Goal: Use online tool/utility: Utilize a website feature to perform a specific function

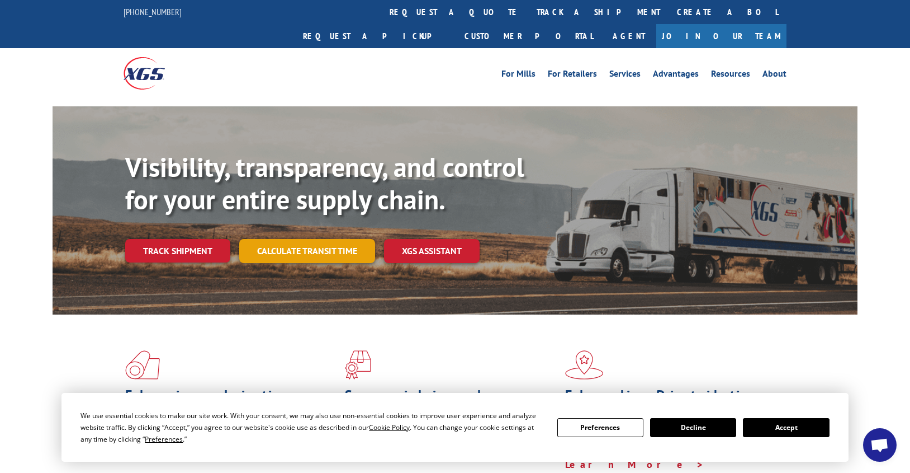
click at [341, 239] on link "Calculate transit time" at bounding box center [307, 251] width 136 height 24
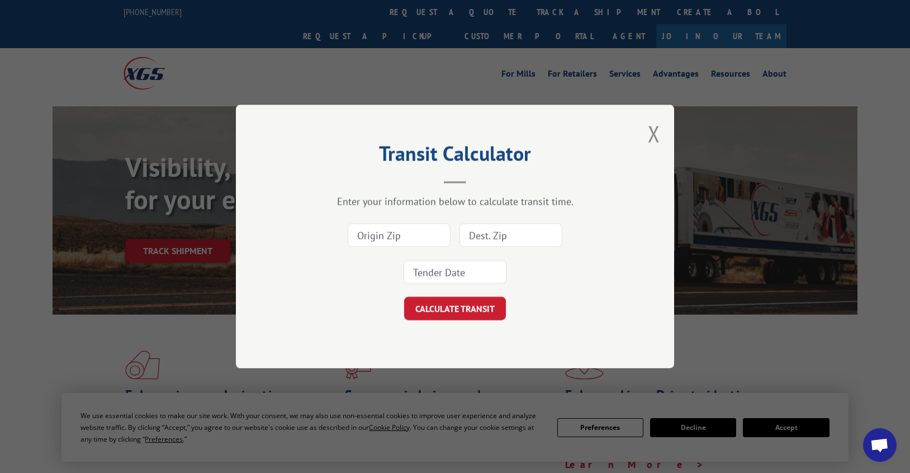
click at [365, 238] on input at bounding box center [399, 234] width 103 height 23
type input "30721"
click at [476, 246] on input at bounding box center [511, 234] width 103 height 23
click at [489, 233] on input at bounding box center [511, 234] width 103 height 23
type input "10011"
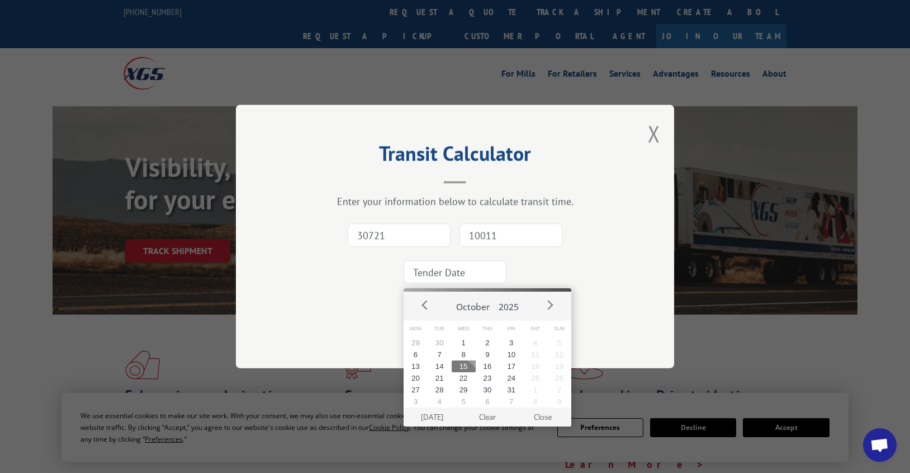
click at [455, 270] on input at bounding box center [455, 271] width 103 height 23
click at [505, 362] on button "17" at bounding box center [511, 366] width 24 height 12
type input "[DATE]"
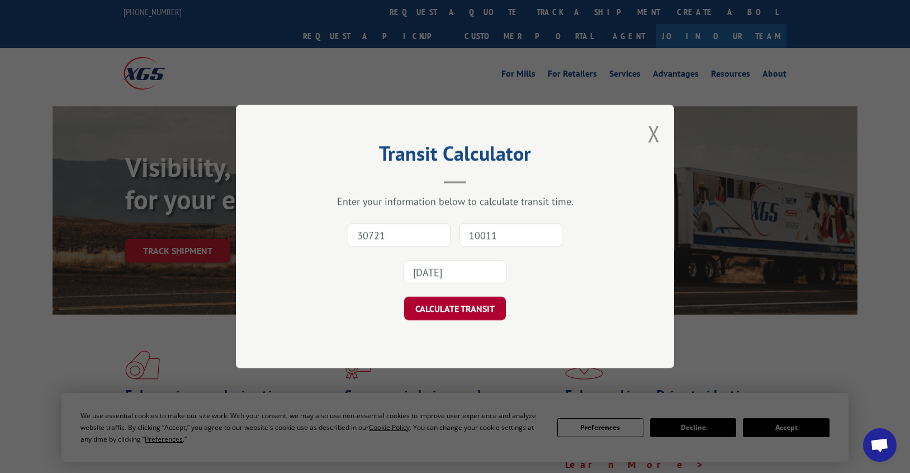
click at [454, 310] on button "CALCULATE TRANSIT" at bounding box center [455, 307] width 102 height 23
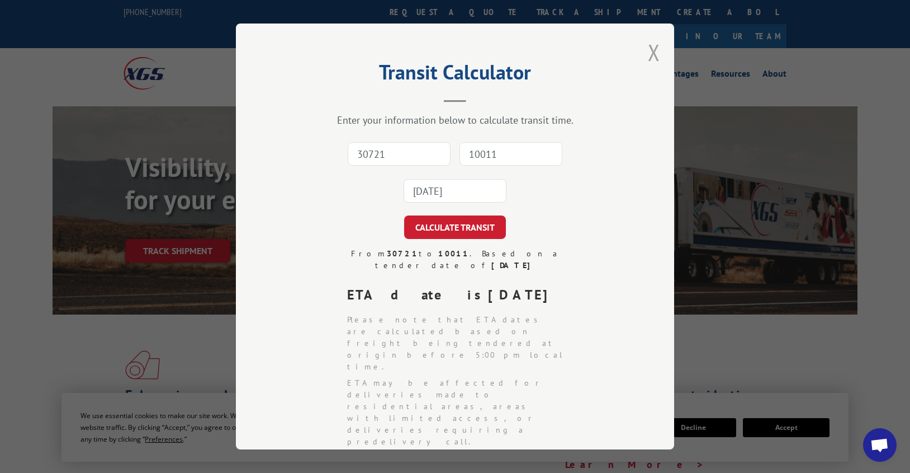
click at [648, 56] on button "Close modal" at bounding box center [654, 52] width 12 height 30
